Goal: Task Accomplishment & Management: Manage account settings

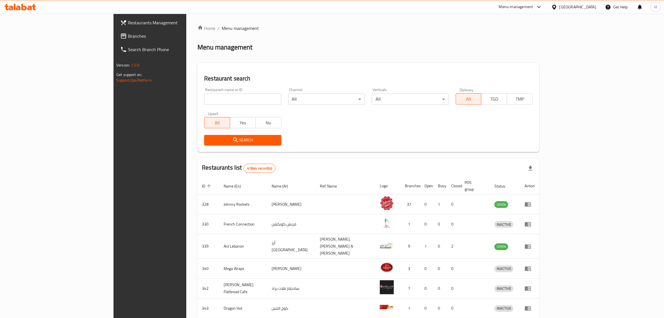
click at [116, 32] on link "Branches" at bounding box center [170, 35] width 109 height 13
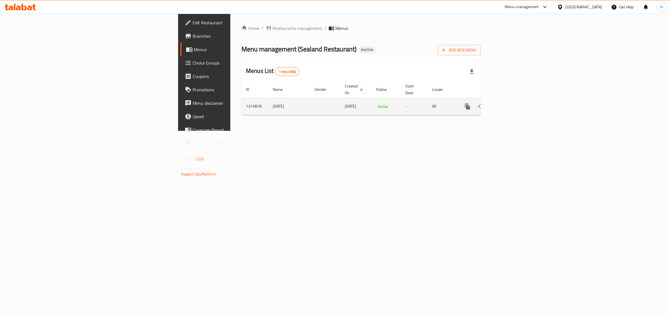
click at [510, 104] on icon "enhanced table" at bounding box center [507, 106] width 5 height 5
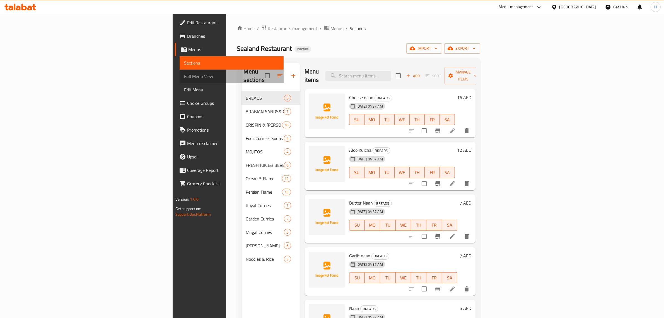
click at [184, 77] on span "Full Menu View" at bounding box center [231, 76] width 95 height 7
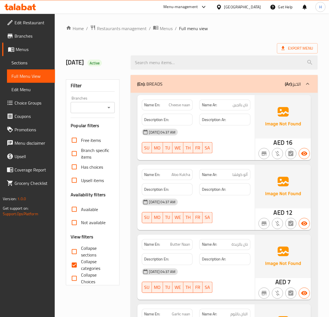
click at [80, 264] on input "Collapse categories" at bounding box center [74, 265] width 13 height 13
checkbox input "false"
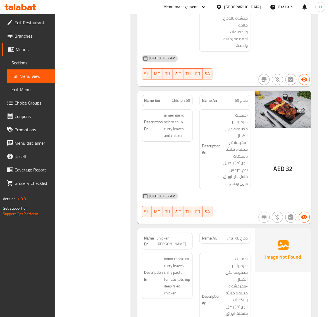
scroll to position [2097, 0]
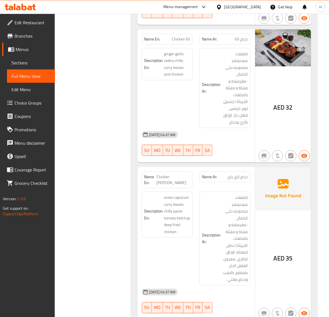
scroll to position [2120, 0]
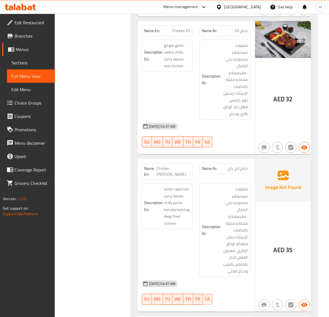
click at [184, 166] on span "Chicken [PERSON_NAME]" at bounding box center [174, 172] width 34 height 12
copy span "Chicken [PERSON_NAME]"
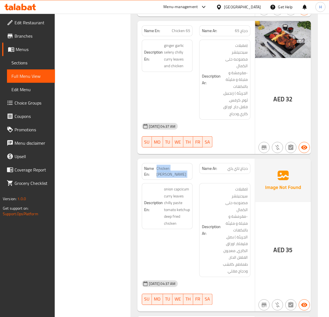
click at [183, 166] on span "Chicken [PERSON_NAME]" at bounding box center [174, 172] width 34 height 12
copy span "Chicken [PERSON_NAME]"
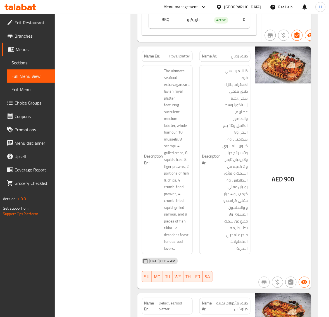
click at [105, 179] on div "Filter Branches Branches Popular filters Free items Branch specific items Has c…" at bounding box center [95, 320] width 64 height 11463
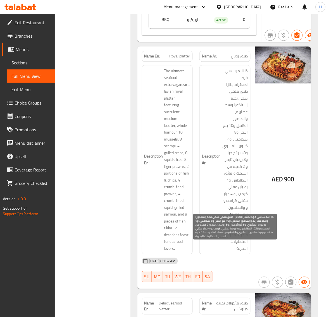
click at [242, 104] on span "ذا التميت سي فود اكسترافاجانزا : طبق ملكي سخي يضم إستاكوزا وسط عصاريه، والهامور…" at bounding box center [235, 160] width 26 height 185
copy span "كابوريا"
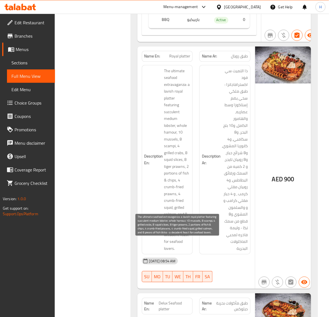
click at [179, 111] on span "The ultimate seafood extravaganza: a lavish royal platter featuring succulent m…" at bounding box center [177, 160] width 26 height 185
copy span "crabs"
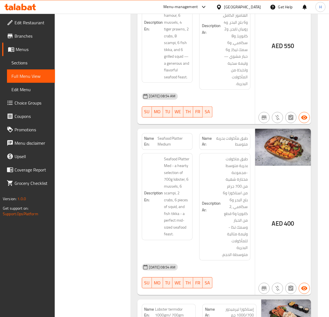
scroll to position [8460, 0]
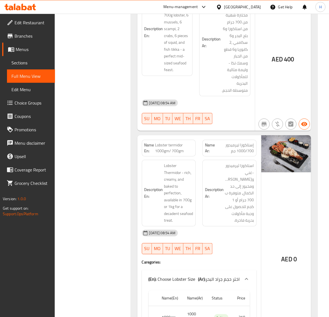
scroll to position [4441, 0]
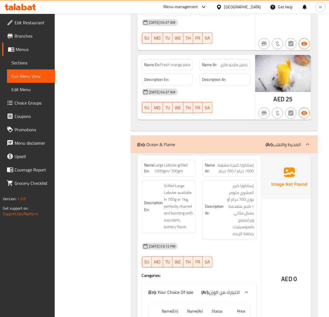
click at [172, 163] on span "Large Lobster grilled 1000gm/ 700gm" at bounding box center [173, 169] width 39 height 12
copy span "Large Lobster grilled 1000gm/ 700gm"
click at [181, 163] on span "Large Lobster grilled 1000gm/ 700gm" at bounding box center [173, 169] width 39 height 12
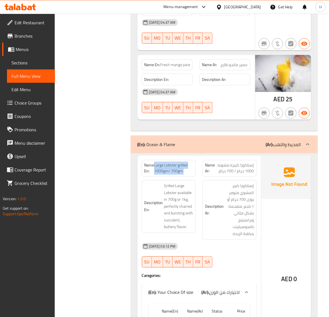
click at [181, 163] on span "Large Lobster grilled 1000gm/ 700gm" at bounding box center [173, 169] width 39 height 12
copy span "Large Lobster grilled 1000gm/ 700gm"
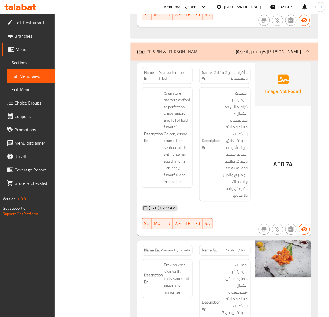
scroll to position [1414, 0]
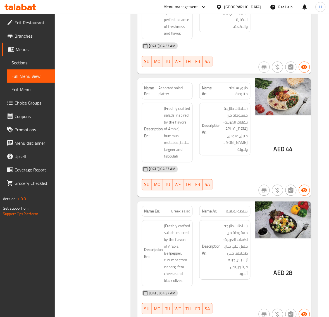
scroll to position [0, 0]
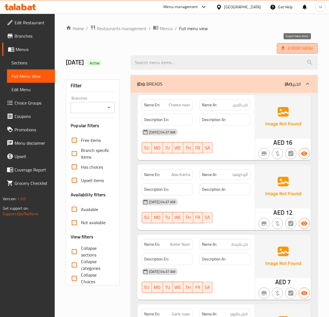
click at [298, 45] on span "Export Menu" at bounding box center [297, 48] width 32 height 7
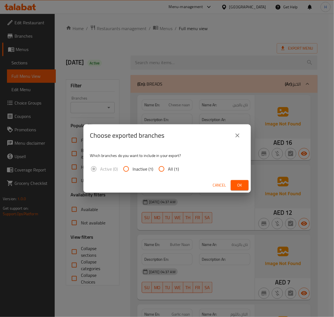
click at [162, 168] on input "All (1)" at bounding box center [161, 168] width 13 height 13
radio input "true"
click at [245, 184] on button "Ok" at bounding box center [240, 185] width 18 height 10
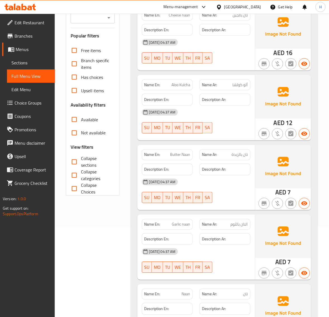
scroll to position [93, 0]
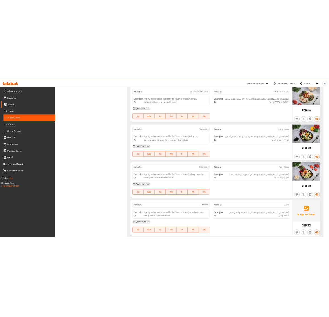
scroll to position [0, 0]
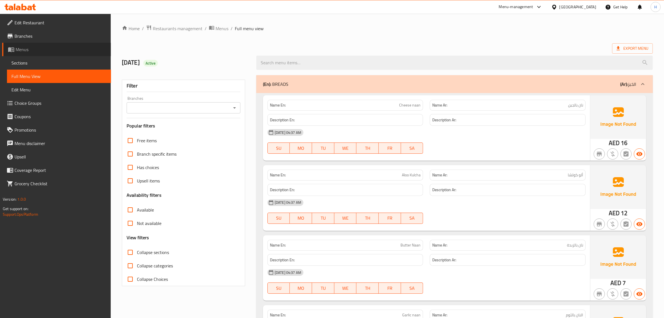
click at [56, 49] on span "Menus" at bounding box center [61, 49] width 91 height 7
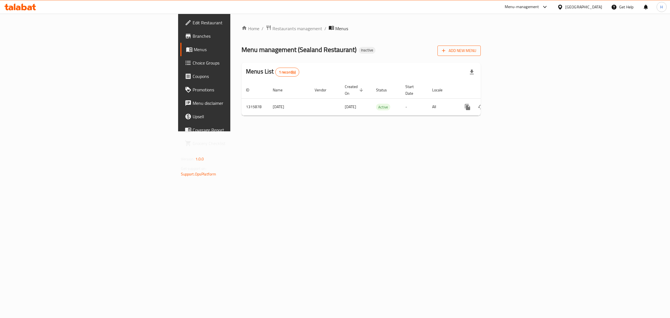
click at [476, 52] on span "Add New Menu" at bounding box center [459, 50] width 34 height 7
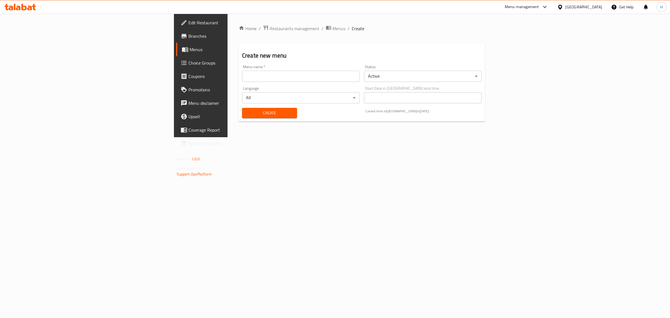
click at [242, 79] on input "text" at bounding box center [300, 76] width 117 height 11
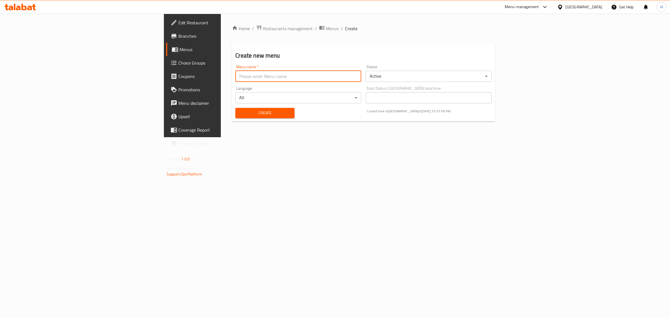
type input "new"
click at [232, 107] on div "Create" at bounding box center [265, 112] width 66 height 17
drag, startPoint x: 153, startPoint y: 114, endPoint x: 144, endPoint y: 105, distance: 12.1
click at [240, 113] on span "Create" at bounding box center [265, 112] width 50 height 7
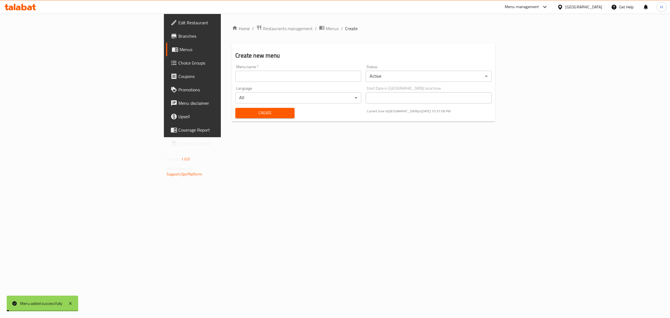
click at [179, 47] on span "Menus" at bounding box center [225, 49] width 92 height 7
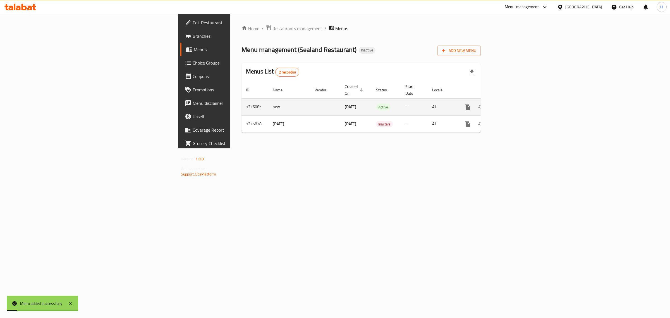
click at [511, 104] on icon "enhanced table" at bounding box center [507, 107] width 7 height 7
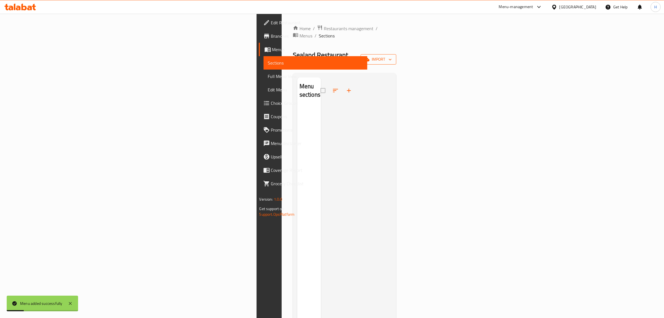
click at [392, 56] on span "import" at bounding box center [378, 59] width 27 height 7
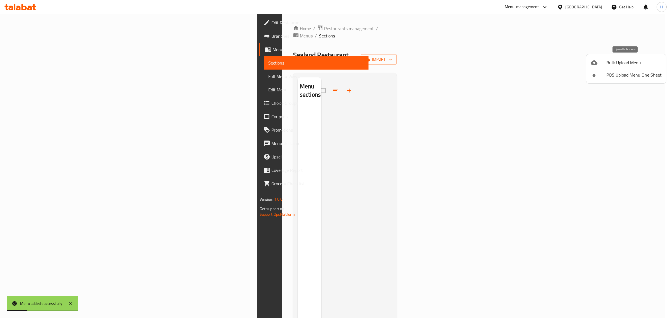
click at [638, 60] on span "Bulk Upload Menu" at bounding box center [633, 62] width 55 height 7
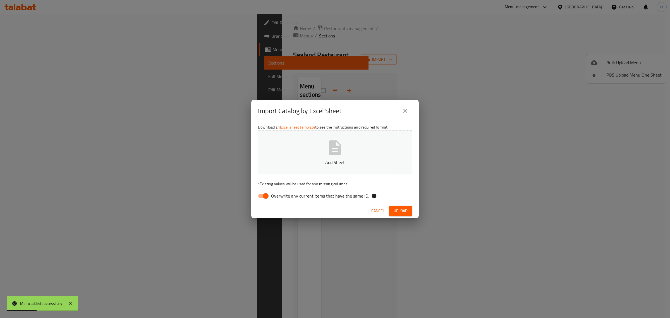
click at [260, 196] on input "Overwrite any current items that have the same ID." at bounding box center [266, 195] width 32 height 11
checkbox input "false"
click at [285, 162] on p "Add Sheet" at bounding box center [334, 162] width 137 height 7
click at [398, 209] on span "Upload" at bounding box center [400, 210] width 14 height 7
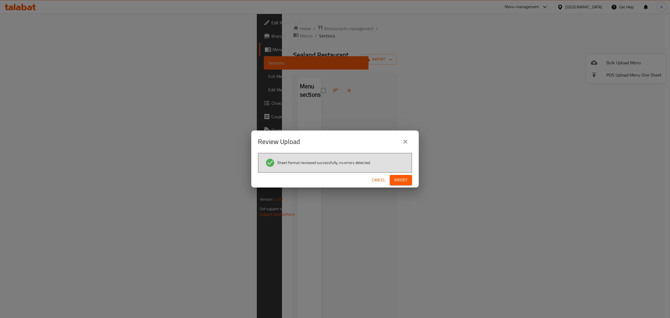
click at [406, 176] on span "Import" at bounding box center [400, 179] width 13 height 7
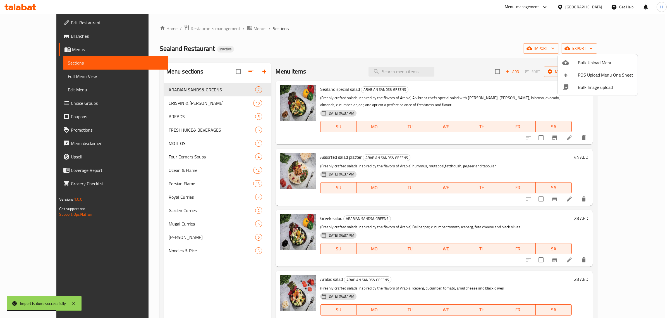
click at [76, 78] on div at bounding box center [335, 159] width 670 height 318
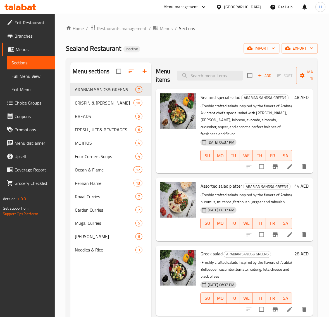
click at [25, 75] on span "Full Menu View" at bounding box center [30, 76] width 39 height 7
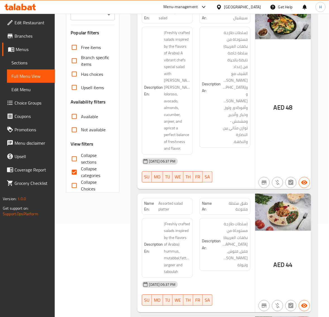
click at [92, 169] on span "Collapse categories" at bounding box center [95, 172] width 29 height 13
click at [81, 169] on input "Collapse categories" at bounding box center [74, 172] width 13 height 13
checkbox input "false"
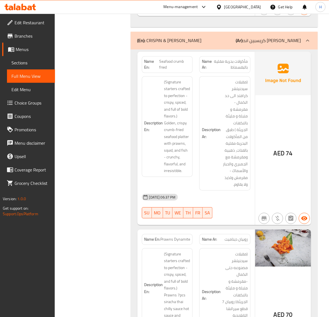
scroll to position [1056, 0]
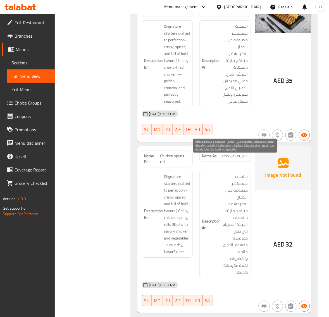
scroll to position [1444, 0]
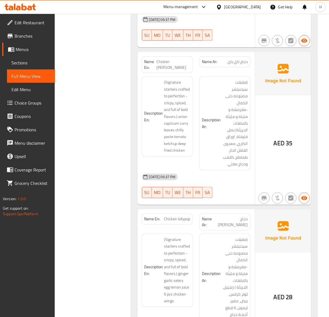
scroll to position [1872, 0]
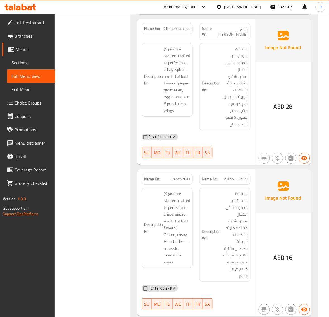
scroll to position [2130, 0]
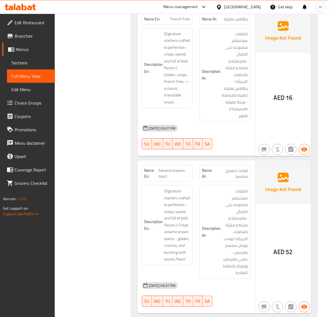
scroll to position [2200, 0]
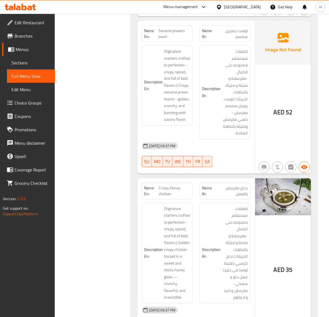
scroll to position [2363, 0]
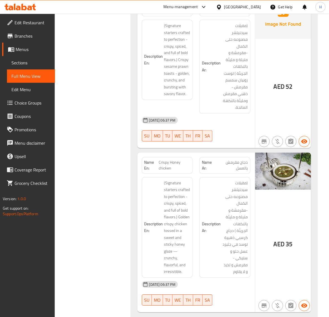
click at [18, 60] on span "Sections" at bounding box center [30, 62] width 39 height 7
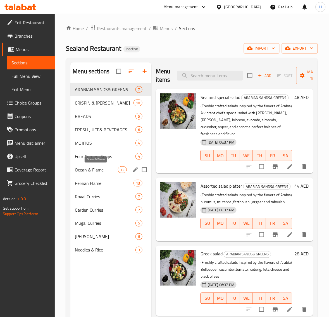
click at [100, 169] on span "Ocean & Flame" at bounding box center [96, 170] width 43 height 7
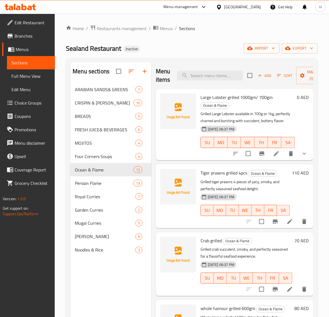
drag, startPoint x: 23, startPoint y: 77, endPoint x: 332, endPoint y: 129, distance: 313.3
click at [23, 77] on span "Full Menu View" at bounding box center [30, 76] width 39 height 7
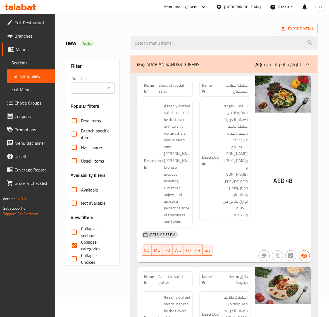
scroll to position [46, 0]
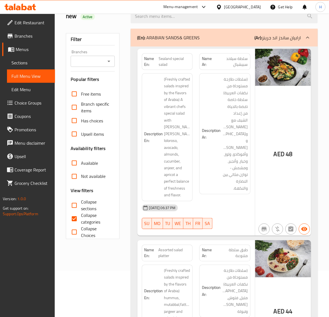
click at [85, 213] on span "Collapse categories" at bounding box center [95, 218] width 29 height 13
click at [81, 213] on input "Collapse categories" at bounding box center [74, 218] width 13 height 13
checkbox input "false"
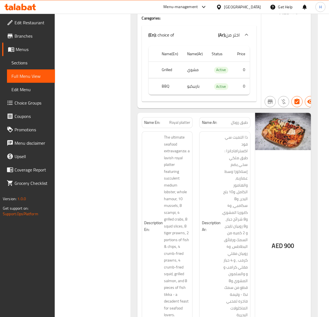
scroll to position [5413, 0]
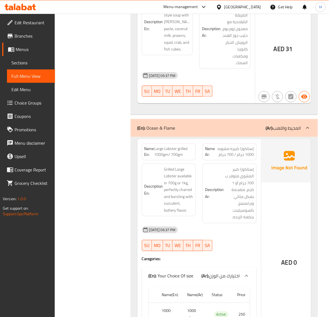
scroll to position [4460, 0]
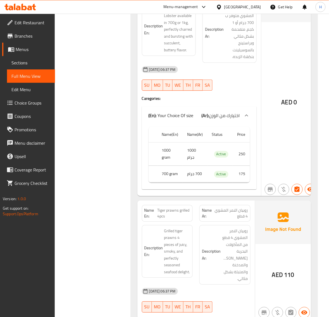
scroll to position [4623, 0]
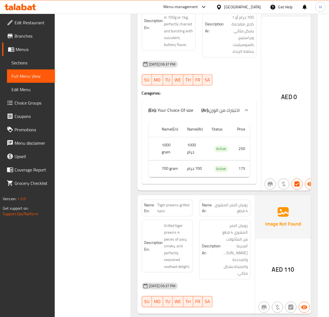
click at [183, 202] on span "Tiger prawns grilled 4pcs" at bounding box center [173, 208] width 33 height 12
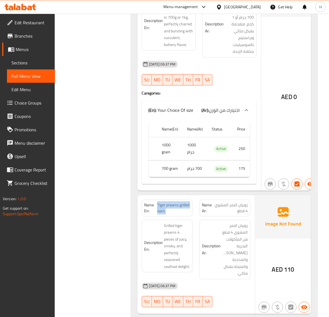
click at [183, 202] on span "Tiger prawns grilled 4pcs" at bounding box center [173, 208] width 33 height 12
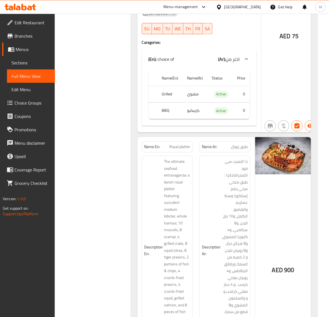
scroll to position [5413, 0]
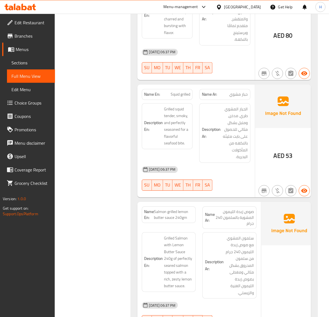
scroll to position [5111, 0]
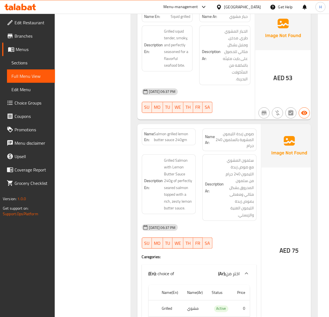
scroll to position [5181, 0]
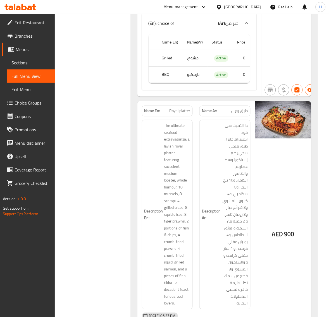
scroll to position [5433, 0]
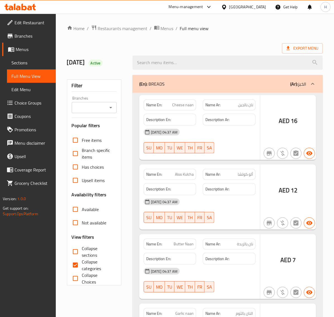
click at [23, 66] on div at bounding box center [167, 158] width 334 height 317
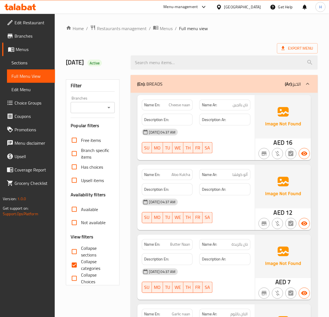
click at [23, 65] on span "Sections" at bounding box center [30, 62] width 39 height 7
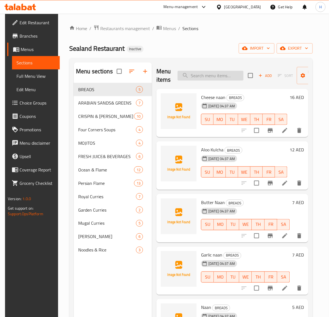
click at [209, 78] on input "search" at bounding box center [210, 76] width 66 height 10
paste input "Chicken [PERSON_NAME]"
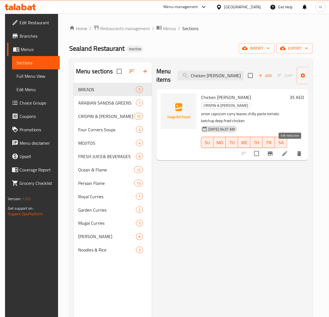
type input "Chicken [PERSON_NAME]"
click at [287, 151] on icon at bounding box center [284, 153] width 5 height 5
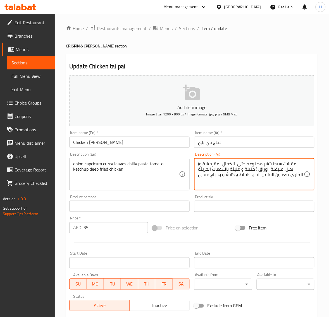
paste textarea
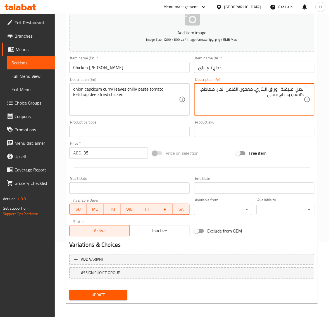
scroll to position [76, 0]
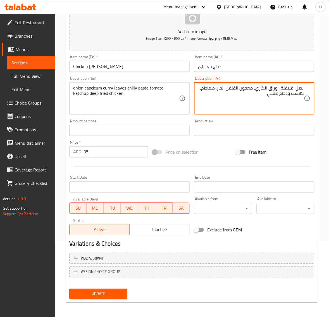
type textarea "بصل، فليفلة، اوراق الكاري، معجون الفلفل الحار، طماطم، كاتشب ودجاج مقلي"
click at [102, 291] on span "Update" at bounding box center [98, 294] width 49 height 7
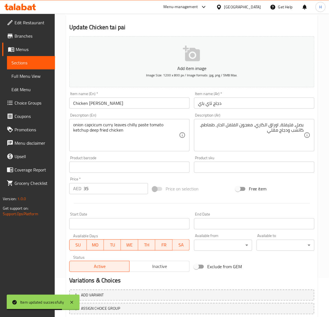
scroll to position [0, 0]
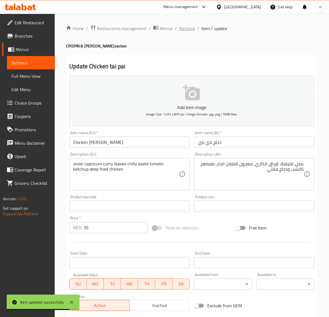
click at [186, 27] on span "Sections" at bounding box center [187, 28] width 16 height 7
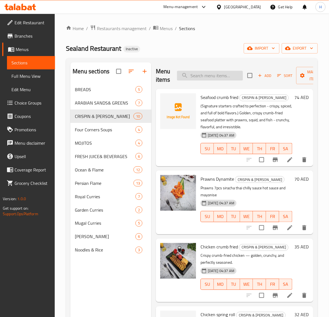
click at [191, 77] on input "search" at bounding box center [210, 76] width 66 height 10
paste input "Large Lobster grilled 1000gm/ 700gm"
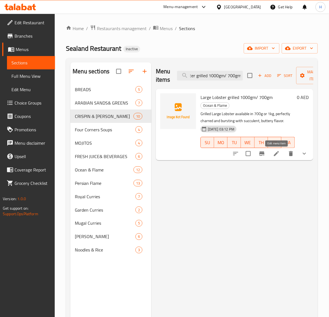
type input "Large Lobster grilled 1000gm/ 700gm"
click at [276, 154] on icon at bounding box center [276, 153] width 5 height 5
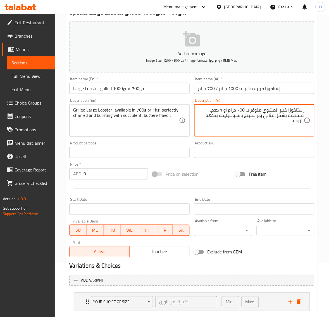
scroll to position [86, 0]
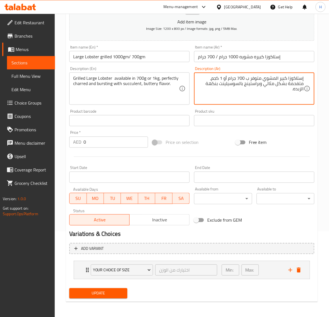
type textarea "إستاكوزا كبير المشوي متوفر ب 700 جرام أو 1 كجم، متفحمة بشكل مثالي وبراستينج بال…"
click at [119, 292] on span "Update" at bounding box center [98, 293] width 49 height 7
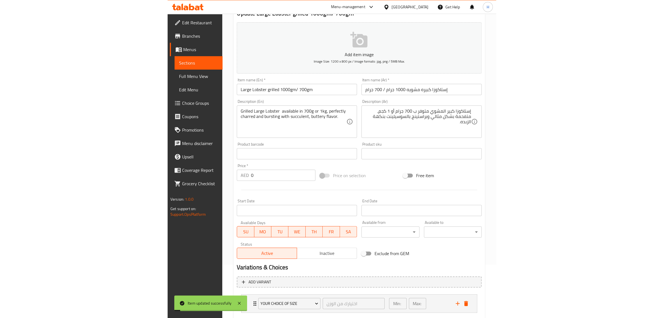
scroll to position [0, 0]
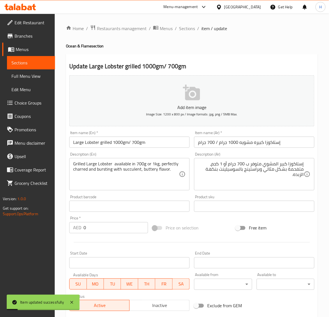
click at [181, 27] on span "Sections" at bounding box center [187, 28] width 16 height 7
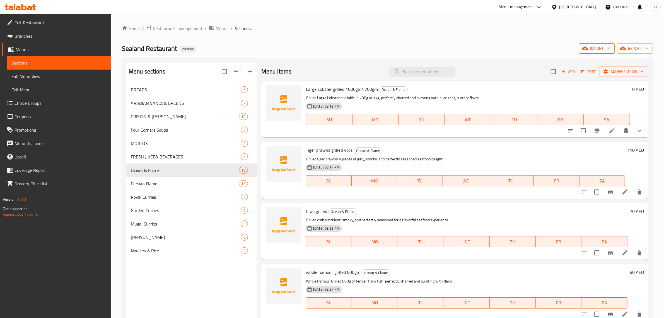
click at [334, 48] on icon "button" at bounding box center [586, 48] width 6 height 6
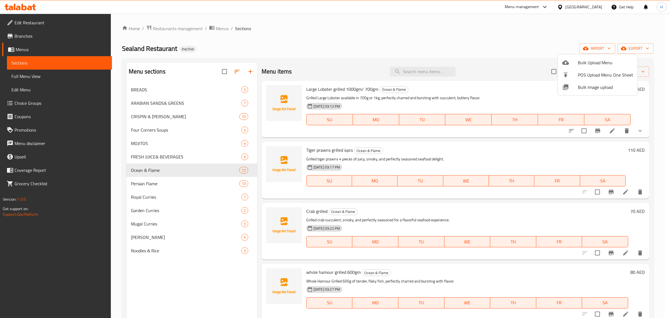
click at [334, 45] on div at bounding box center [335, 159] width 670 height 318
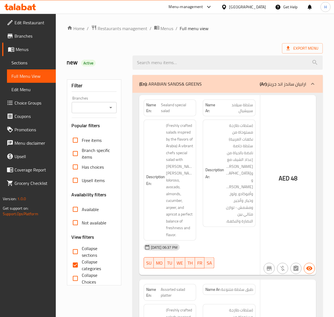
click at [19, 61] on div at bounding box center [167, 158] width 334 height 317
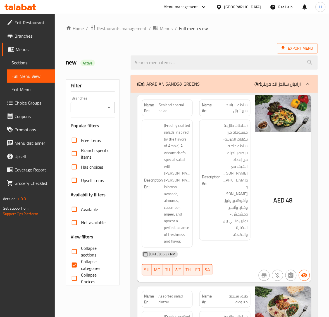
click at [32, 59] on span "Sections" at bounding box center [30, 62] width 39 height 7
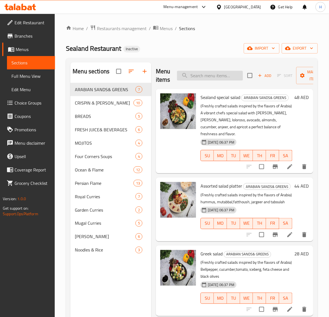
click at [213, 77] on input "search" at bounding box center [210, 76] width 66 height 10
paste input "Tiger prawns grilled 4pcs"
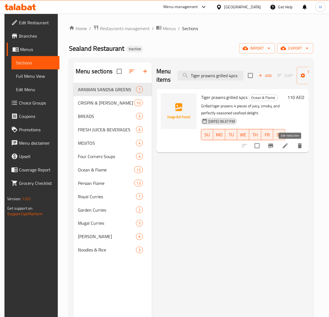
type input "Tiger prawns grilled 4pcs"
click at [289, 143] on icon at bounding box center [285, 146] width 7 height 7
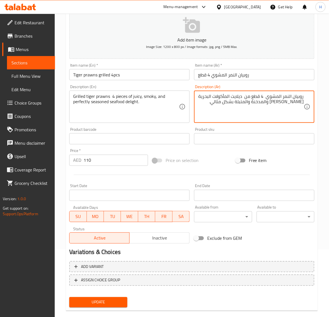
scroll to position [76, 0]
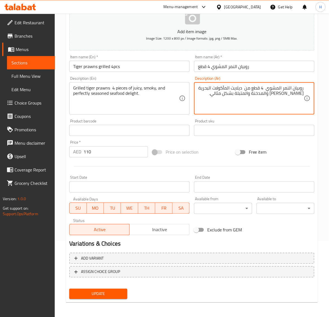
type textarea "روبيان النمر المشوي 4 قطع من ديلايت المأكولات البحرية [PERSON_NAME] والمدخنة وا…"
click at [116, 291] on span "Update" at bounding box center [98, 294] width 49 height 7
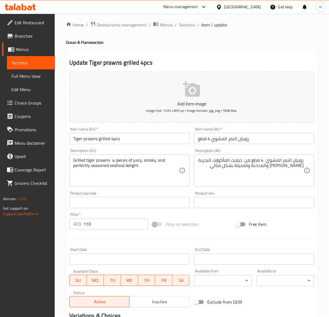
scroll to position [0, 0]
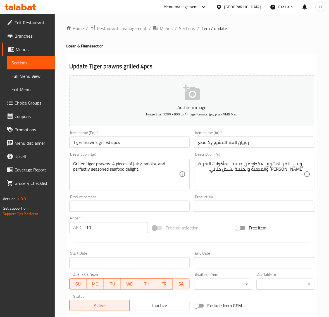
drag, startPoint x: 187, startPoint y: 30, endPoint x: 191, endPoint y: 0, distance: 30.2
click at [187, 30] on span "Sections" at bounding box center [187, 28] width 16 height 7
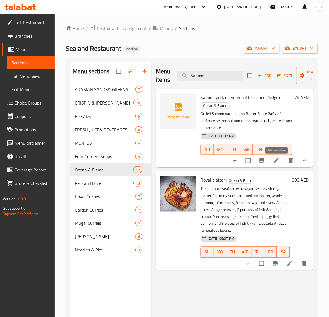
type input "Salmon"
click at [278, 161] on icon at bounding box center [276, 160] width 7 height 7
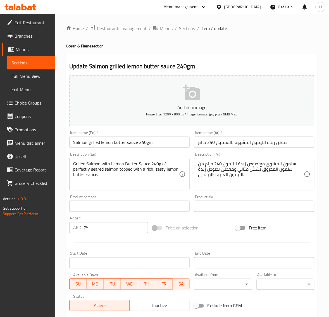
scroll to position [86, 0]
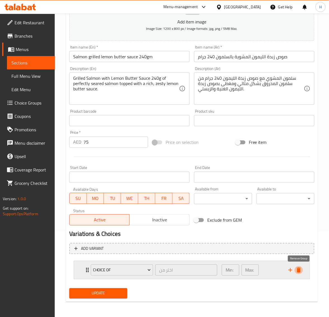
click at [299, 273] on button "delete" at bounding box center [298, 270] width 8 height 8
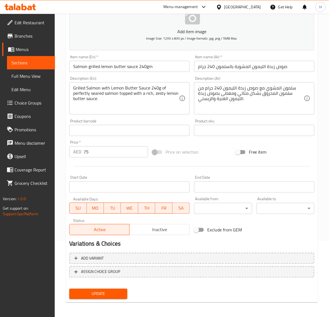
click at [108, 292] on span "Update" at bounding box center [98, 294] width 49 height 7
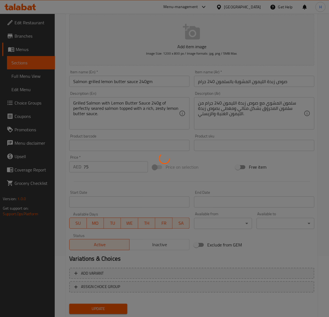
scroll to position [52, 0]
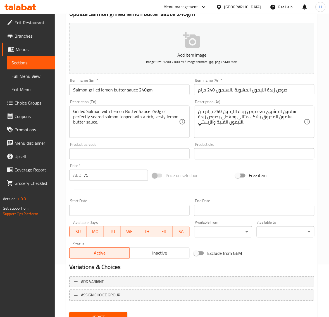
click at [160, 93] on input "Salmon grilled lemon butter sauce 240gm" at bounding box center [129, 89] width 120 height 11
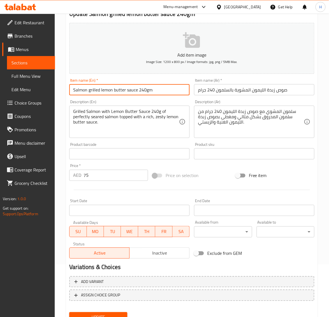
click at [160, 93] on input "Salmon grilled lemon butter sauce 240gm" at bounding box center [129, 89] width 120 height 11
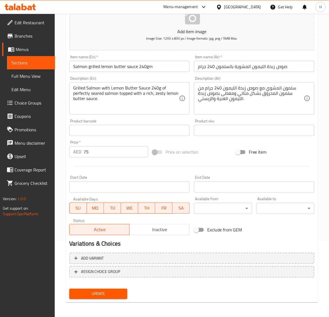
drag, startPoint x: 105, startPoint y: 292, endPoint x: 117, endPoint y: 276, distance: 20.6
click at [105, 292] on span "Update" at bounding box center [98, 294] width 49 height 7
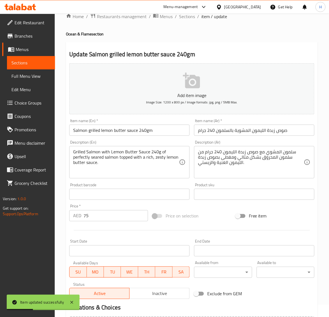
scroll to position [0, 0]
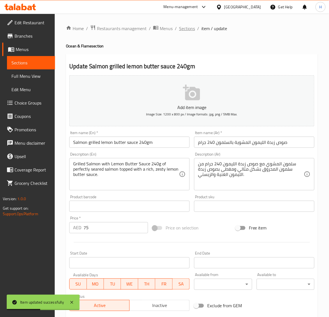
click at [183, 28] on span "Sections" at bounding box center [187, 28] width 16 height 7
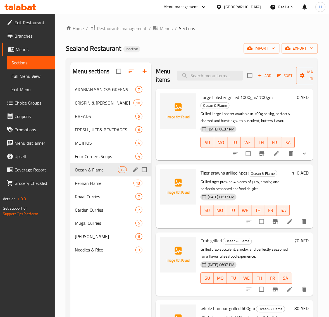
click at [112, 174] on div "Ocean & Flame 12" at bounding box center [110, 169] width 81 height 13
click at [261, 78] on icon "button" at bounding box center [259, 75] width 5 height 5
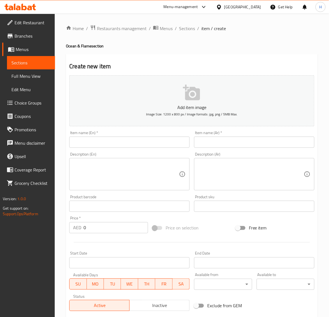
click at [109, 144] on input "text" at bounding box center [129, 142] width 120 height 11
paste input "Salmon grilled/ BBQ 240gm"
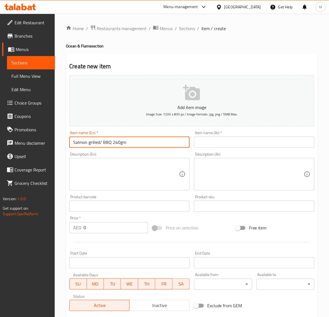
click at [100, 141] on input "Salmon grilled/ BBQ 240gm" at bounding box center [129, 142] width 120 height 11
type input "Salmon grilled/ BBQ 240gm"
click at [257, 145] on input "text" at bounding box center [254, 142] width 120 height 11
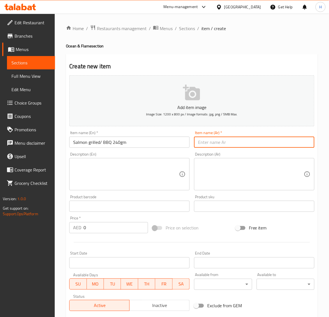
click at [257, 145] on input "text" at bounding box center [254, 142] width 120 height 11
paste input "سمك السلمون المشوي/باربكيو 240 جرام"
type input "السلمون المشوي/باربكيو 240 جرام"
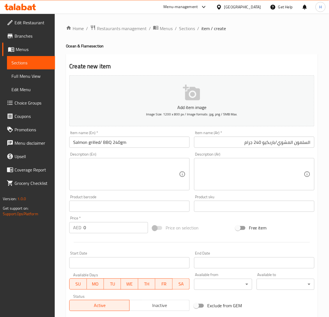
click at [149, 169] on textarea at bounding box center [126, 174] width 106 height 27
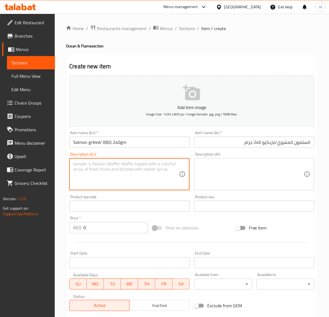
paste textarea "Grilled/BBQ Salmon — 240g of tender, juicy salmon, perfectly charred and bursti…"
type textarea "Grilled/BBQ Salmon — 240g of tender, juicy salmon, perfectly charred and bursti…"
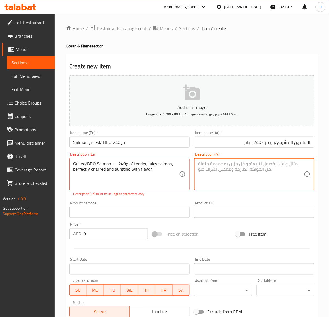
click at [237, 181] on textarea at bounding box center [251, 174] width 106 height 27
paste textarea "سمك السلمون المشوي/المشوي على الشواية — 240 جرامًا من سمك السلمون الطري والعصير…"
click at [270, 144] on input "السلمون المشوي/باربكيو 240 جرام" at bounding box center [254, 142] width 120 height 11
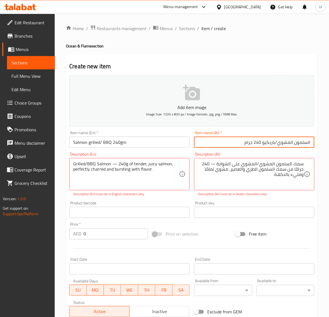
click at [270, 144] on input "السلمون المشوي/باربكيو 240 جرام" at bounding box center [254, 142] width 120 height 11
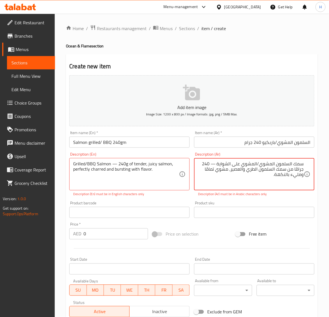
click at [253, 165] on textarea "سمك السلمون المشوي/المشوي على الشواية — 240 جرامًا من سمك السلمون الطري والعصير…" at bounding box center [251, 174] width 106 height 27
paste textarea "اربكيو"
type textarea "السلمون — 240 جرامًا من سمك السلمون الطري والعصير، مشوي تمامًا ومليء بالنكهة."
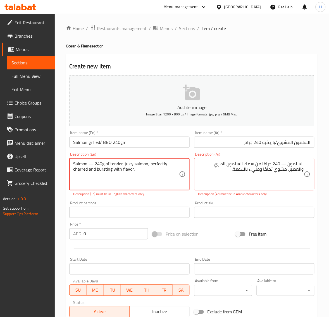
type textarea "Salmon — 240g of tender, juicy salmon, perfectly charred and bursting with flav…"
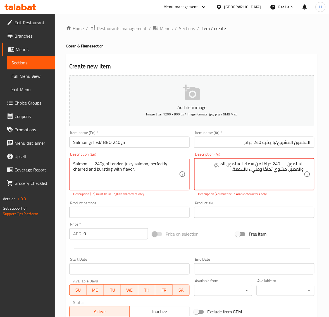
click at [249, 165] on textarea "السلمون — 240 جرامًا من سمك السلمون الطري والعصير، مشوي تمامًا ومليء بالنكهة." at bounding box center [251, 174] width 106 height 27
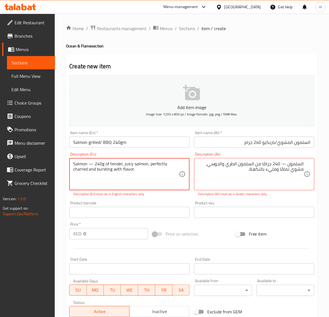
click at [84, 170] on textarea "Salmon — 240g of tender, juicy salmon, perfectly charred and bursting with flav…" at bounding box center [126, 174] width 106 height 27
click at [79, 170] on textarea "Salmon — 240g of tender, juicy salmon, perfectly charred and bursting with flav…" at bounding box center [126, 174] width 106 height 27
click at [81, 168] on textarea "Salmon — 240g of tender, juicy salmon, perfectly charred and bursting with flav…" at bounding box center [126, 174] width 106 height 27
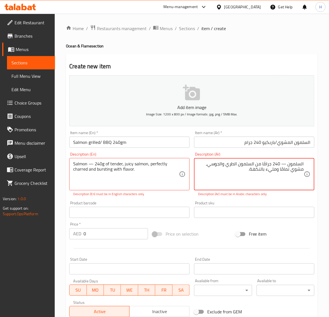
click at [294, 172] on textarea "السلمون — 240 جرامًا من السلمون الطري والجوسي، مشوي تمامًا ومليء بالنكهة." at bounding box center [251, 174] width 106 height 27
paste textarea "فحمة"
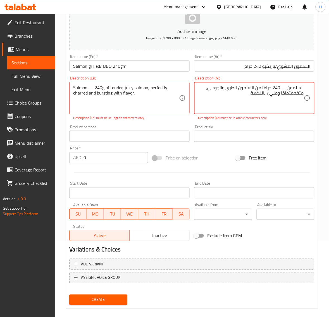
scroll to position [82, 0]
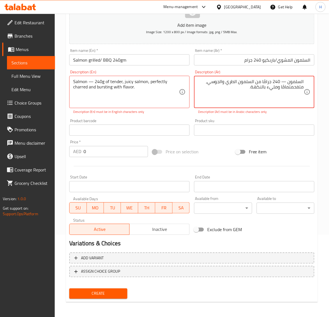
type textarea "السلمون — 240 جرامًا من السلمون الطري والجوسي، متفحمتمامًا ومليء بالنكهة."
click at [120, 293] on span "Create" at bounding box center [98, 293] width 49 height 7
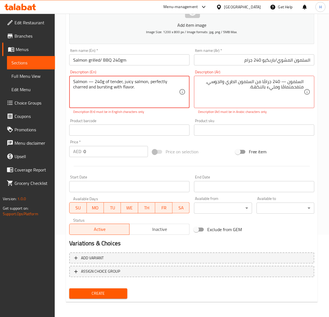
click at [117, 295] on span "Create" at bounding box center [98, 293] width 49 height 7
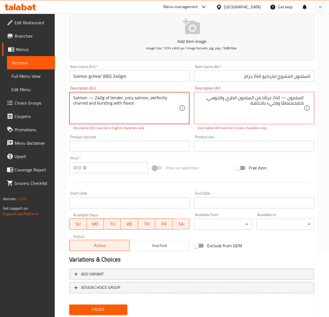
scroll to position [59, 0]
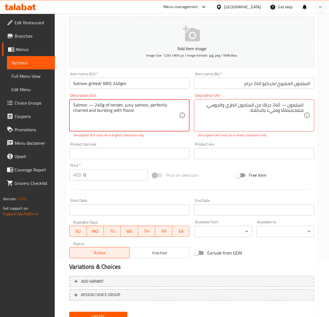
click at [150, 123] on textarea "Salmon — 240g of tender, juicy salmon, perfectly charred and bursting with flav…" at bounding box center [126, 115] width 106 height 27
click at [94, 106] on textarea "Salmon — 240g of tender, juicy salmon, perfectly charred and bursting with flav…" at bounding box center [126, 115] width 106 height 27
type textarea "Salmon 240g of tender, juicy salmon, perfectly charred and bursting with flavor."
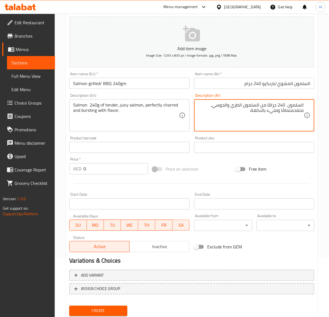
type textarea "السلمون 240 جرامًا من السلمون الطري والجوسي، متفحمتمامًا ومليء بالنكهة."
click at [115, 311] on span "Create" at bounding box center [98, 311] width 49 height 7
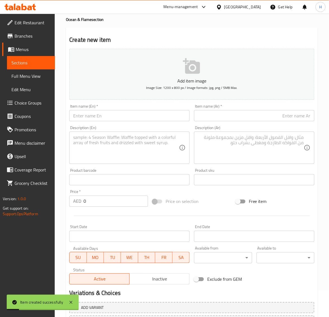
scroll to position [0, 0]
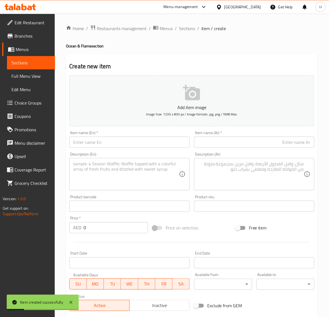
drag, startPoint x: 186, startPoint y: 28, endPoint x: 211, endPoint y: 35, distance: 26.1
click at [186, 28] on span "Sections" at bounding box center [187, 28] width 16 height 7
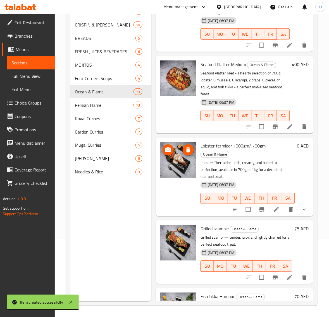
scroll to position [637, 0]
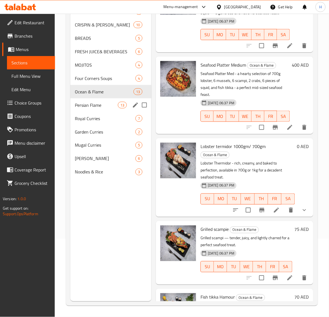
click at [95, 107] on span "Persian Flame" at bounding box center [96, 105] width 43 height 7
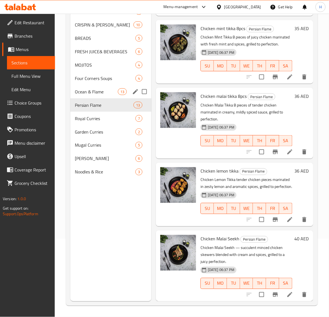
click at [109, 95] on div "Ocean & Flame 13" at bounding box center [110, 91] width 81 height 13
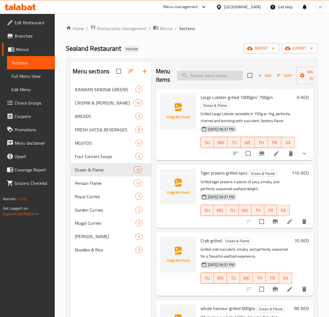
click at [210, 76] on input "search" at bounding box center [210, 76] width 66 height 10
paste input "Salmon grilled/ BBQ 240gm"
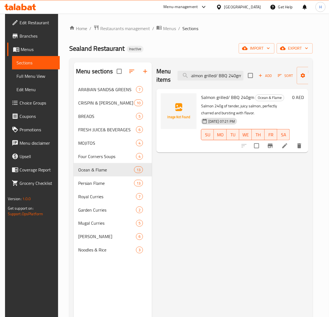
type input "Salmon grilled/ BBQ 240gm"
click at [288, 144] on icon at bounding box center [284, 146] width 7 height 7
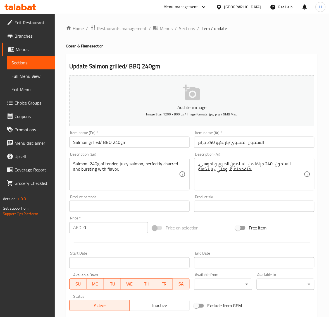
click at [105, 229] on input "0" at bounding box center [115, 227] width 64 height 11
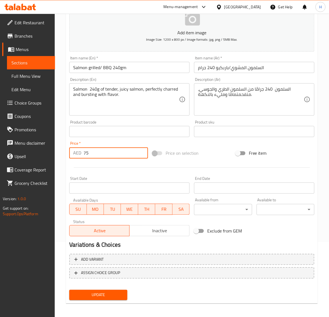
scroll to position [76, 0]
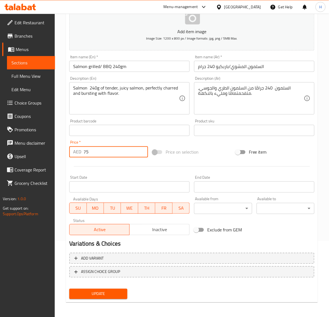
type input "75"
click at [123, 292] on button "Update" at bounding box center [98, 294] width 58 height 10
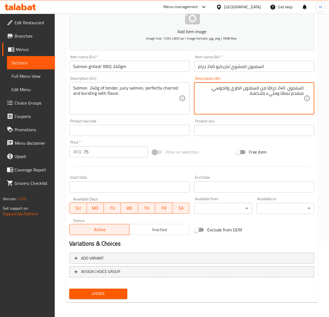
type textarea "السلمون 240 جرامًا من السلمون الطري والجوسي، متفحم تمامًا ومليء بالنكهة."
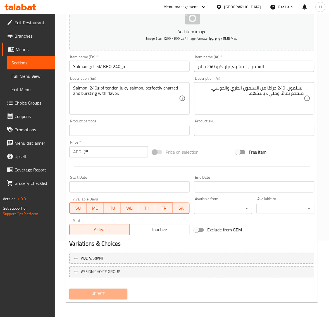
click at [121, 295] on span "Update" at bounding box center [98, 294] width 49 height 7
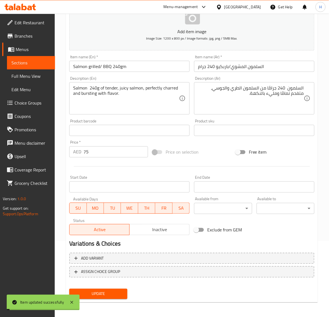
drag, startPoint x: 138, startPoint y: 297, endPoint x: 112, endPoint y: 294, distance: 27.0
click at [108, 292] on span "Update" at bounding box center [98, 294] width 49 height 7
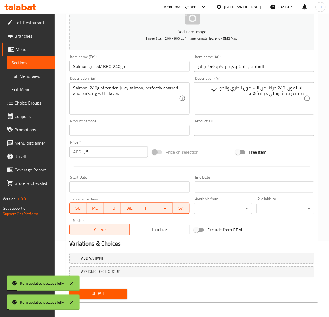
click at [204, 290] on div "Update" at bounding box center [191, 294] width 249 height 15
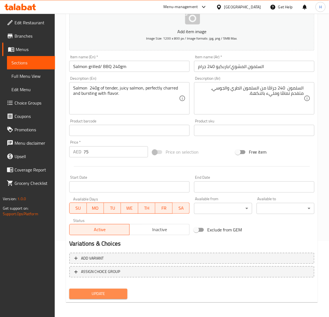
click at [121, 291] on span "Update" at bounding box center [98, 294] width 49 height 7
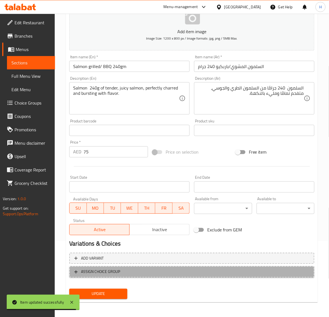
click at [131, 270] on span "ASSIGN CHOICE GROUP" at bounding box center [191, 272] width 235 height 7
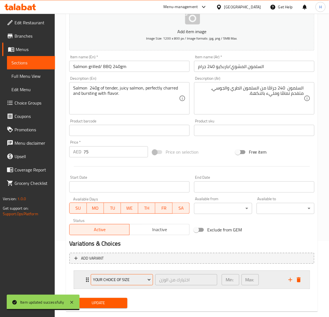
click at [129, 282] on span "Your Choice Of size" at bounding box center [122, 280] width 58 height 7
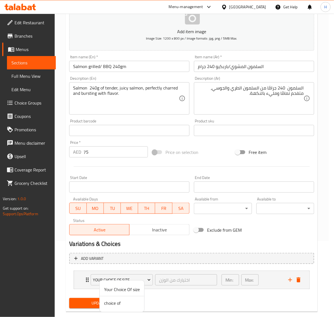
click at [130, 302] on span "choice of" at bounding box center [122, 303] width 36 height 7
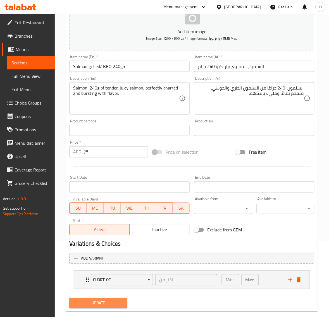
click at [121, 302] on span "Update" at bounding box center [98, 303] width 49 height 7
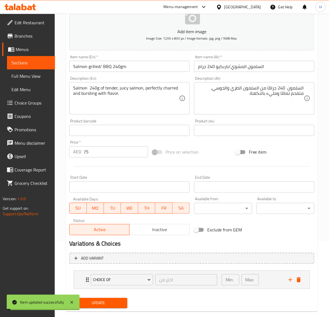
drag, startPoint x: 42, startPoint y: 78, endPoint x: 206, endPoint y: 0, distance: 181.2
click at [42, 78] on span "Full Menu View" at bounding box center [30, 76] width 39 height 7
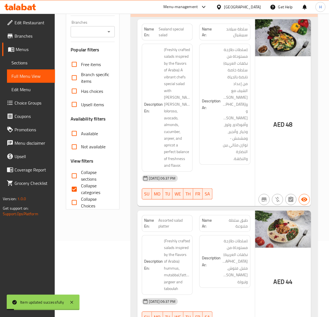
click at [32, 64] on span "Sections" at bounding box center [30, 62] width 39 height 7
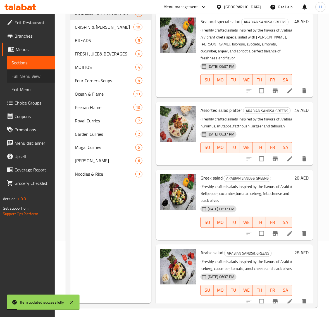
click at [29, 74] on span "Full Menu View" at bounding box center [30, 76] width 39 height 7
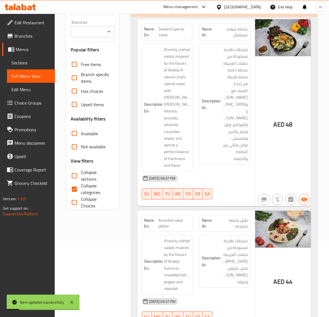
click at [78, 175] on input "Collapse sections" at bounding box center [74, 175] width 13 height 13
checkbox input "true"
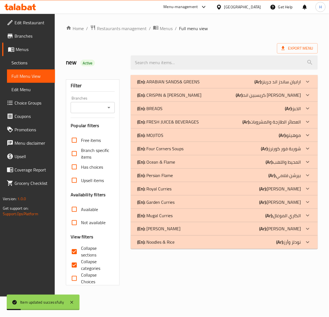
click at [76, 259] on input "Collapse categories" at bounding box center [74, 265] width 13 height 13
checkbox input "false"
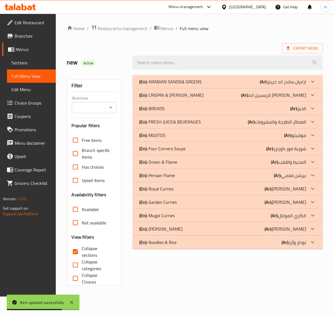
click at [185, 162] on div "(En): Ocean & Flame (Ar): المحيط واللهب" at bounding box center [222, 162] width 167 height 7
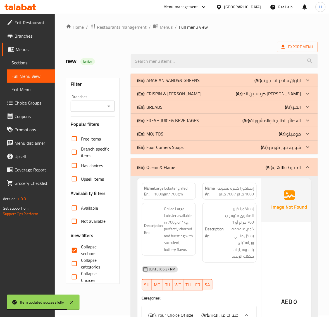
scroll to position [70, 0]
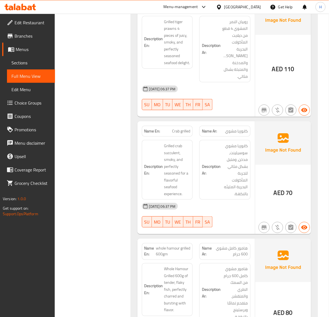
scroll to position [0, 0]
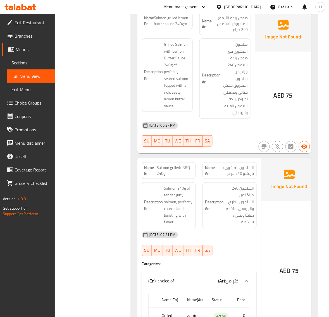
drag, startPoint x: 123, startPoint y: 143, endPoint x: 122, endPoint y: 150, distance: 7.1
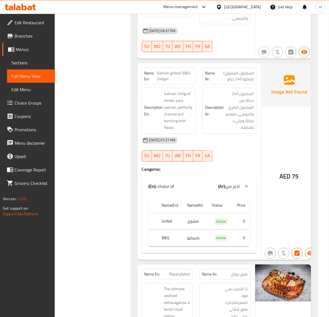
scroll to position [1045, 0]
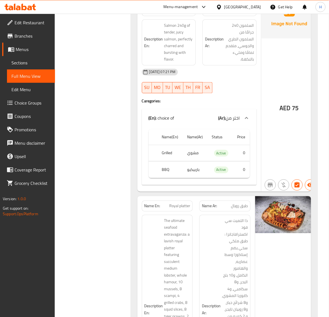
click at [104, 200] on div "Filter Branches Branches Popular filters Free items Branch specific items Has c…" at bounding box center [95, 192] width 64 height 2332
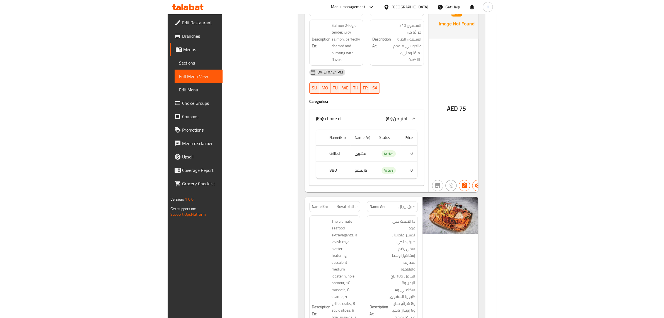
scroll to position [739, 0]
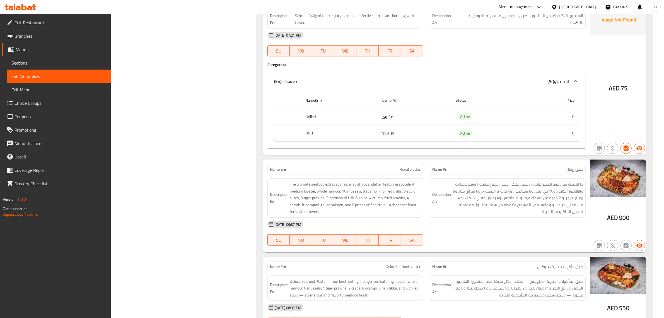
click at [189, 91] on div "Filter Branches Branches Popular filters Free items Branch specific items Has c…" at bounding box center [186, 85] width 134 height 1507
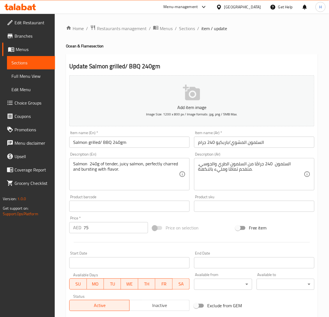
click at [31, 101] on span "Choice Groups" at bounding box center [33, 103] width 36 height 7
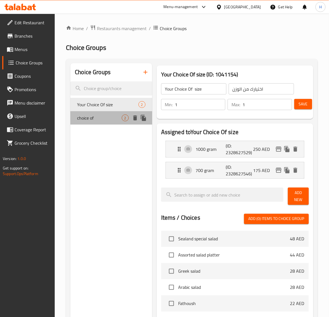
click at [108, 112] on div "choice of 2" at bounding box center [111, 117] width 82 height 13
type input "choice of"
type input "اختر من"
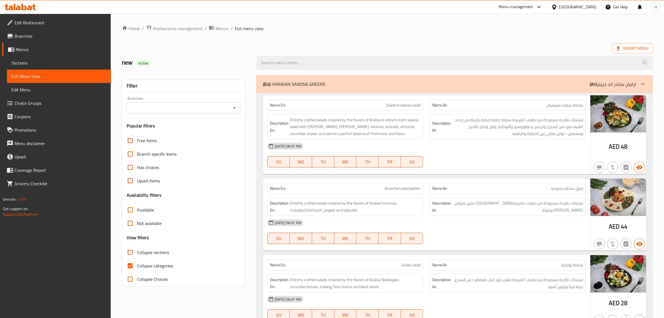
click at [145, 262] on span "Collapse categories" at bounding box center [155, 265] width 36 height 7
click at [137, 262] on input "Collapse categories" at bounding box center [130, 265] width 13 height 13
checkbox input "false"
click at [647, 52] on span "Export Menu" at bounding box center [633, 48] width 32 height 7
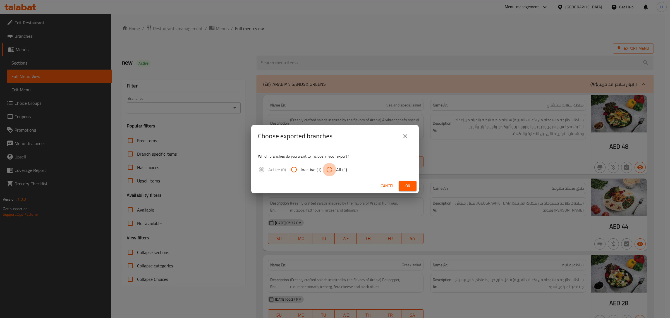
click at [333, 165] on input "All (1)" at bounding box center [329, 169] width 13 height 13
radio input "true"
click at [402, 182] on button "Ok" at bounding box center [407, 186] width 18 height 10
